Goal: Check status: Check status

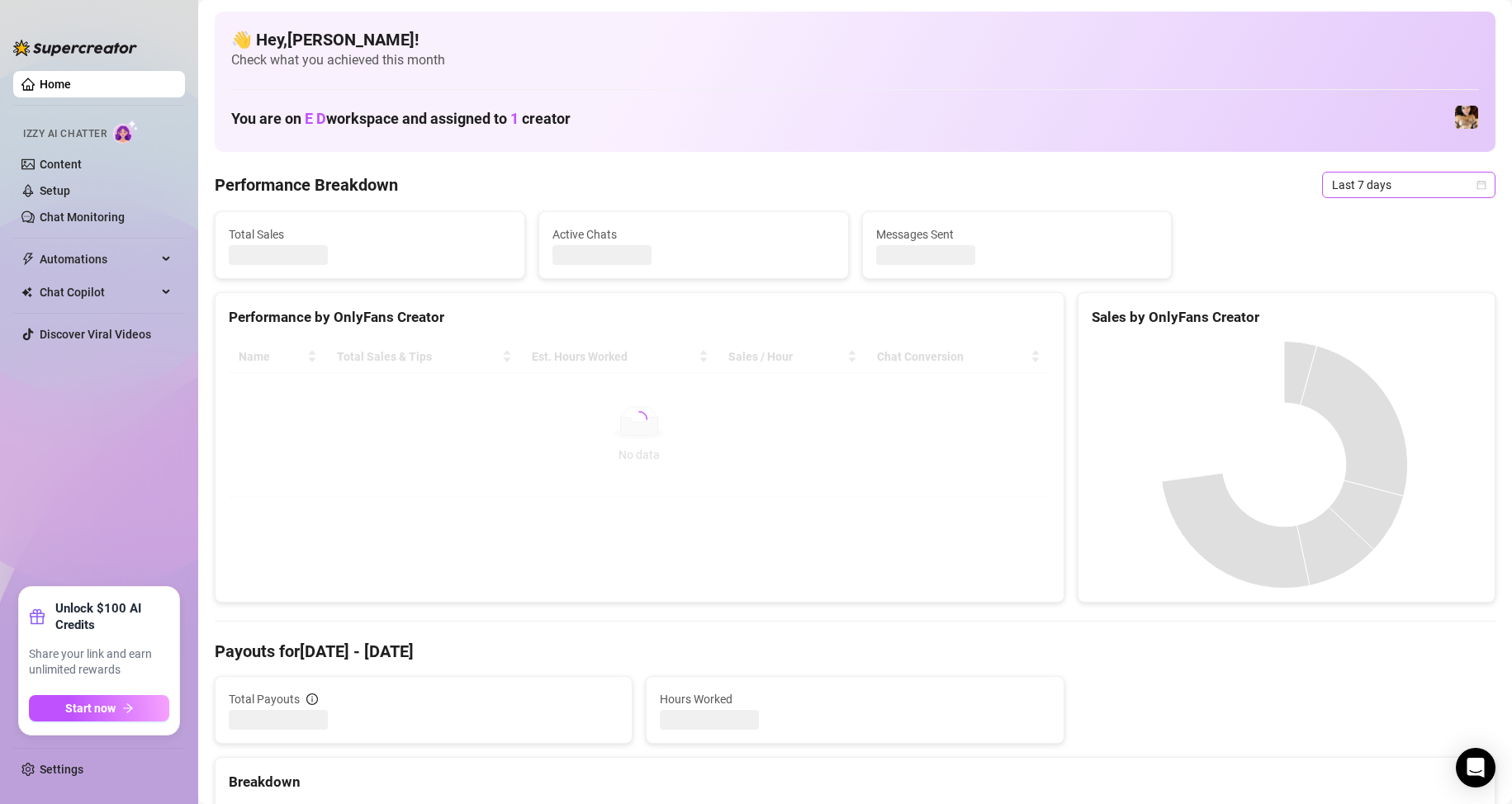
click at [1376, 187] on span "Last 7 days" at bounding box center [1409, 185] width 153 height 25
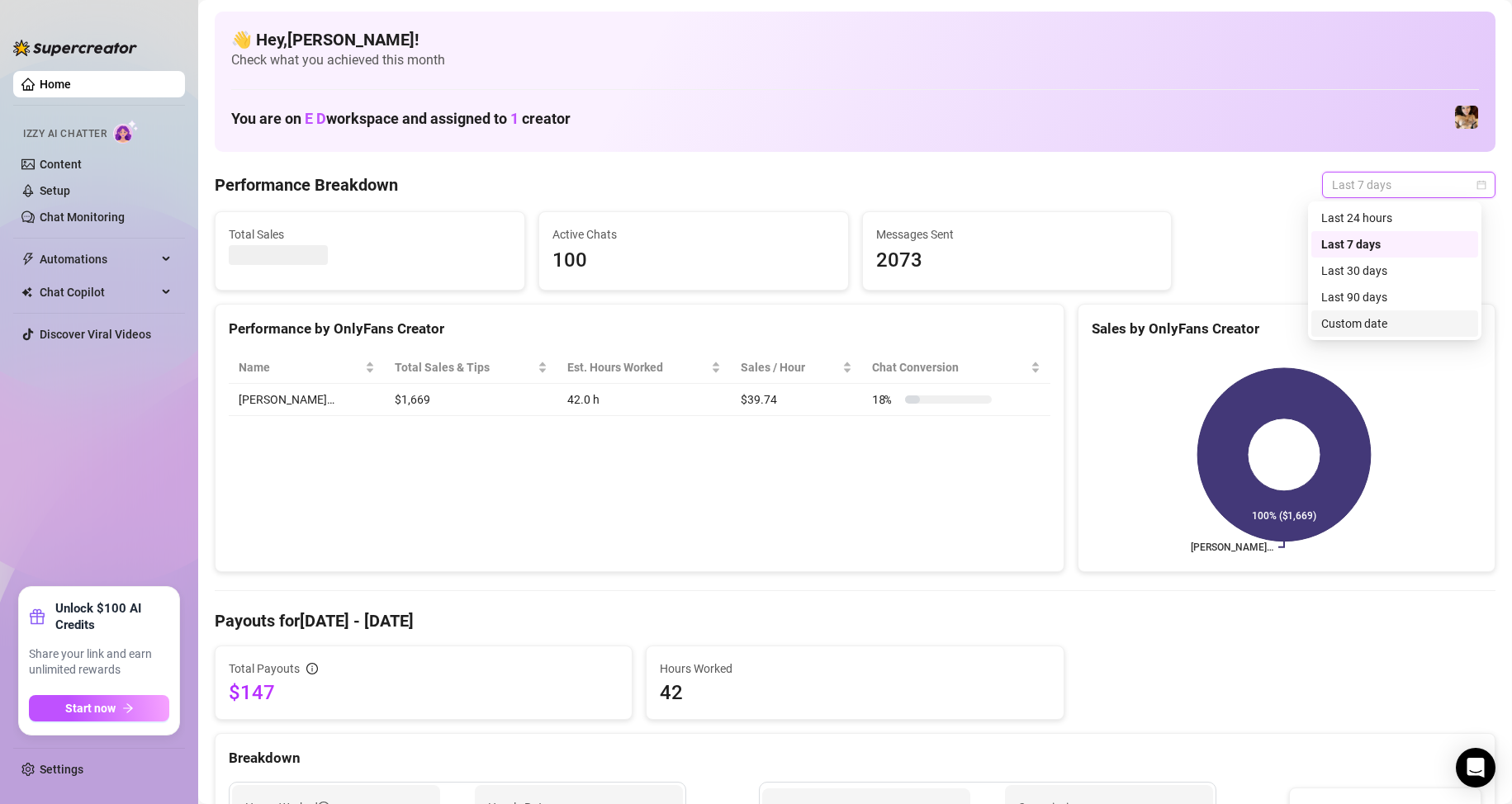
click at [1363, 320] on div "Custom date" at bounding box center [1394, 324] width 147 height 18
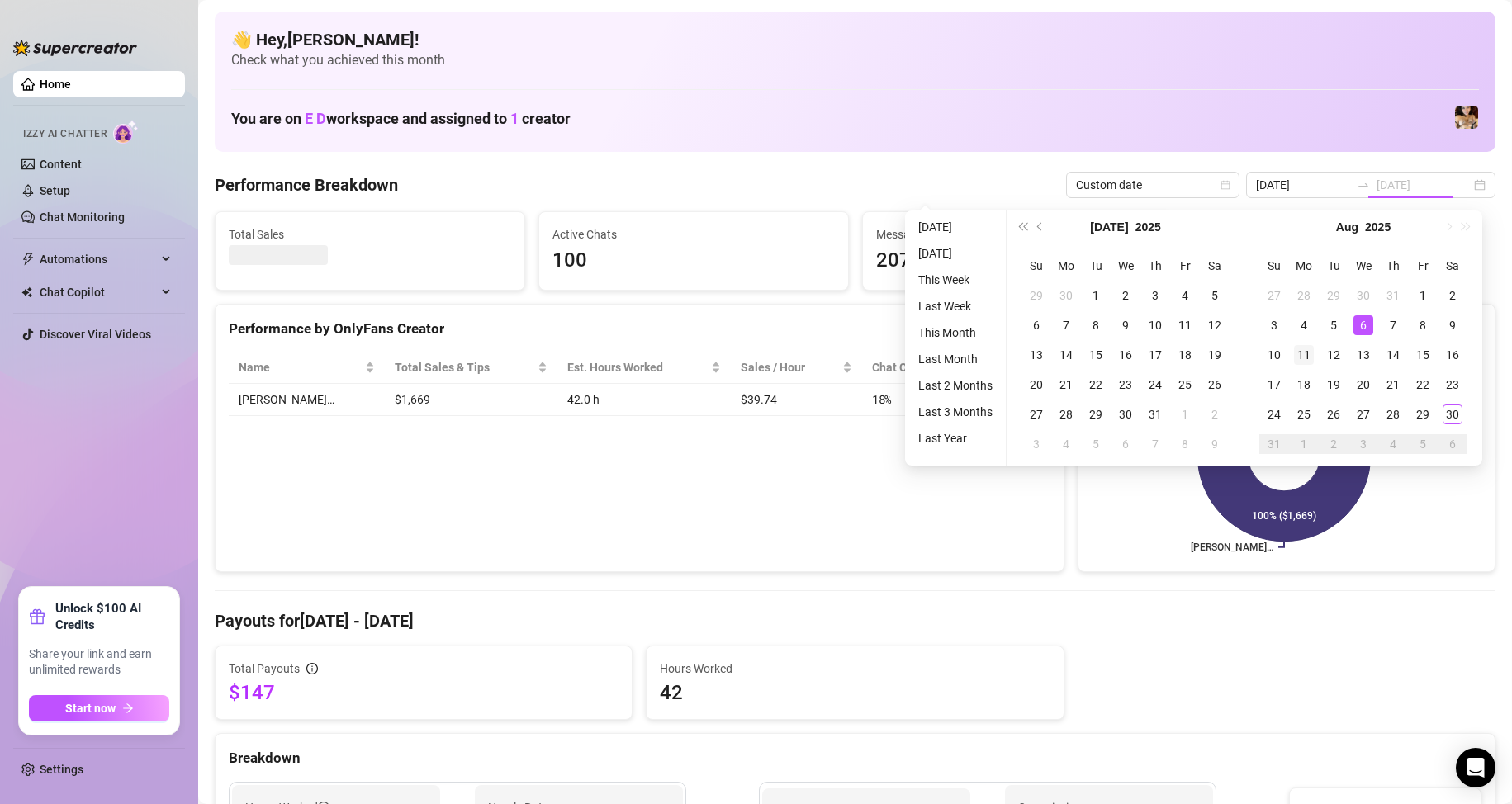
type input "[DATE]"
click at [1306, 407] on div "25" at bounding box center [1302, 414] width 19 height 19
type input "[DATE]"
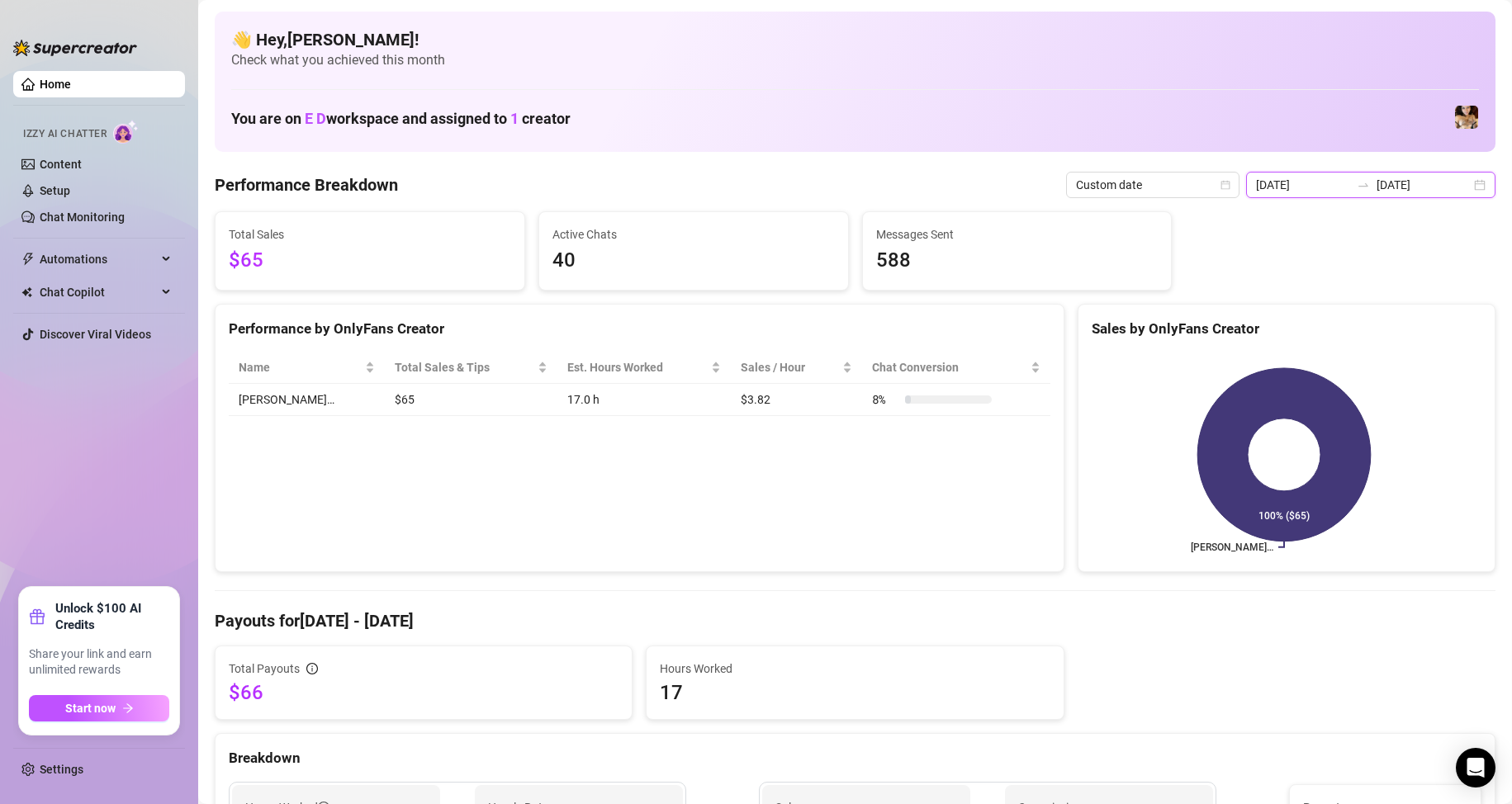
click at [1334, 187] on input "[DATE]" at bounding box center [1302, 185] width 94 height 18
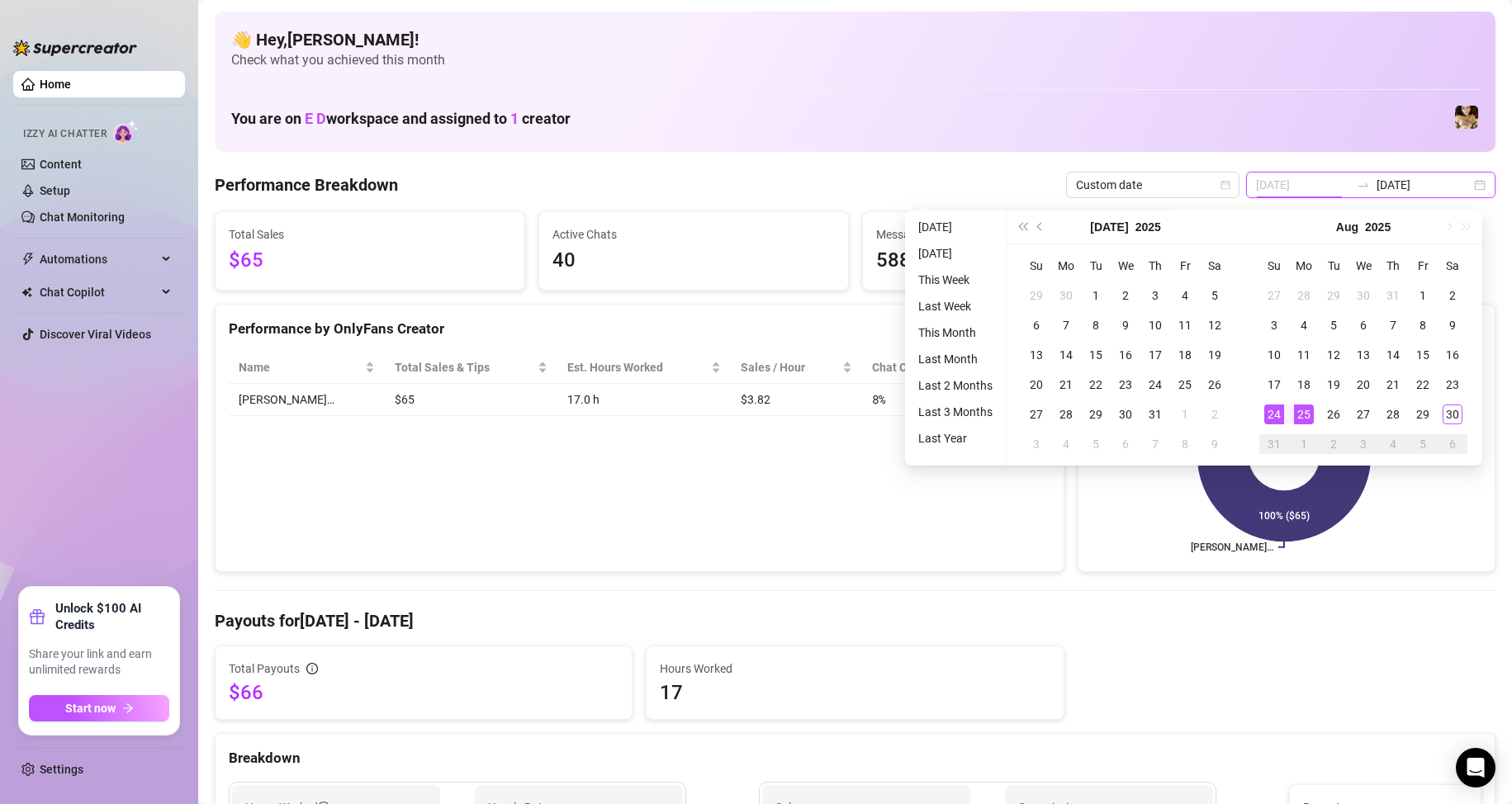
type input "[DATE]"
click at [1300, 414] on div "25" at bounding box center [1302, 414] width 19 height 19
type input "[DATE]"
click at [1449, 418] on div "30" at bounding box center [1451, 414] width 19 height 19
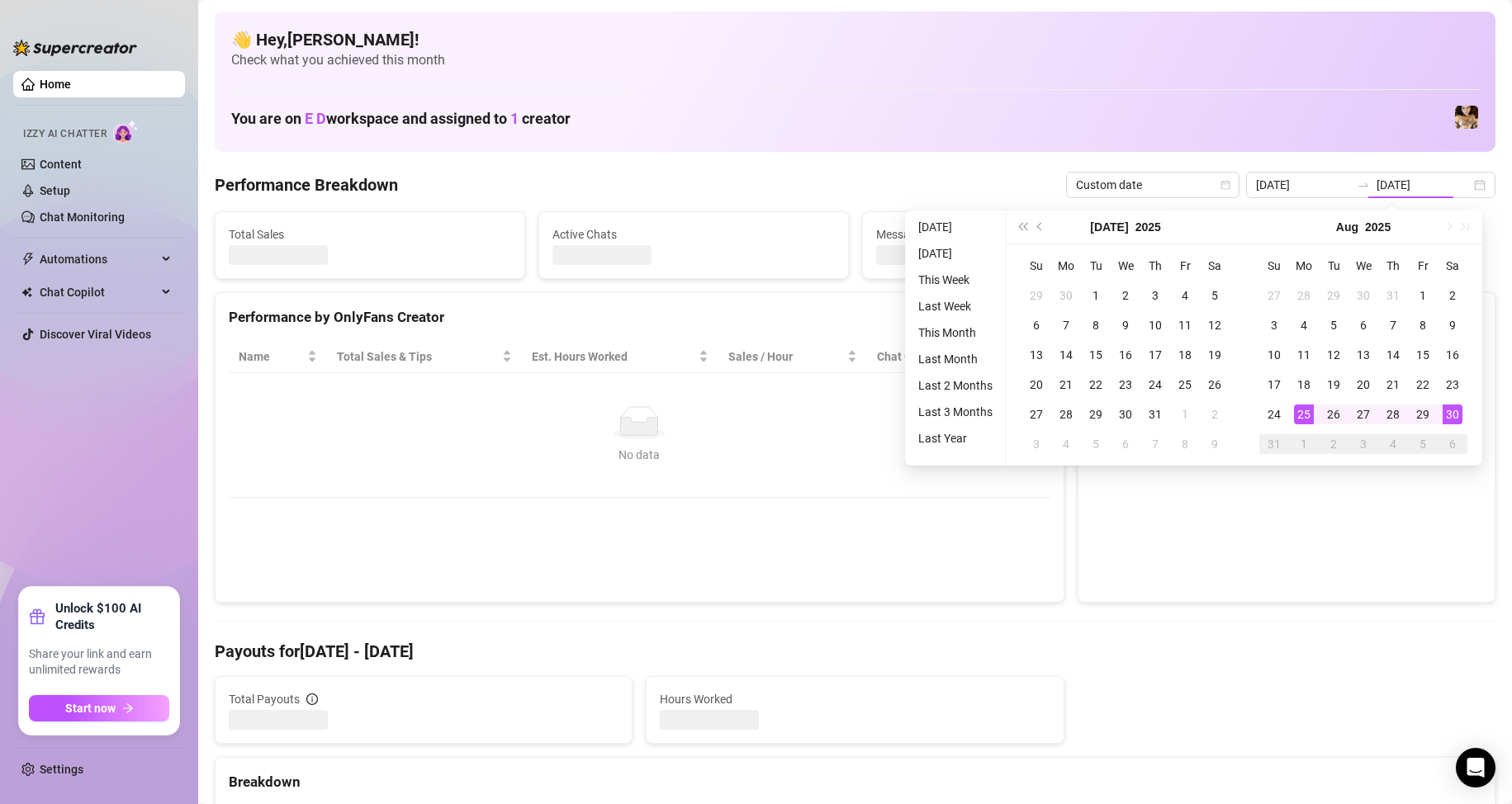
type input "[DATE]"
